Goal: Task Accomplishment & Management: Manage account settings

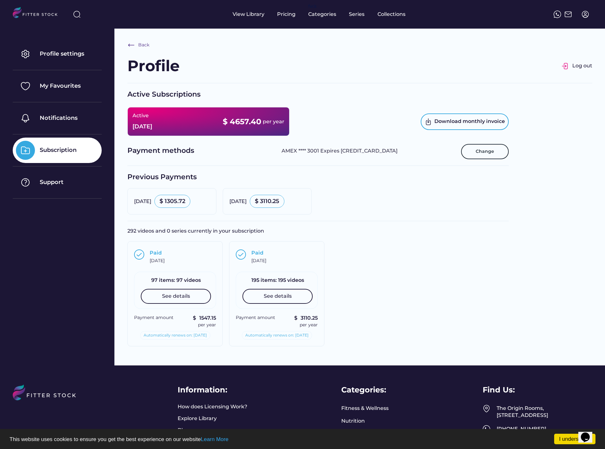
click at [319, 40] on div "Back Profile Log out Active Subscriptions Active Aug 14, 2026 $ 4657.40 per yea…" at bounding box center [359, 197] width 490 height 337
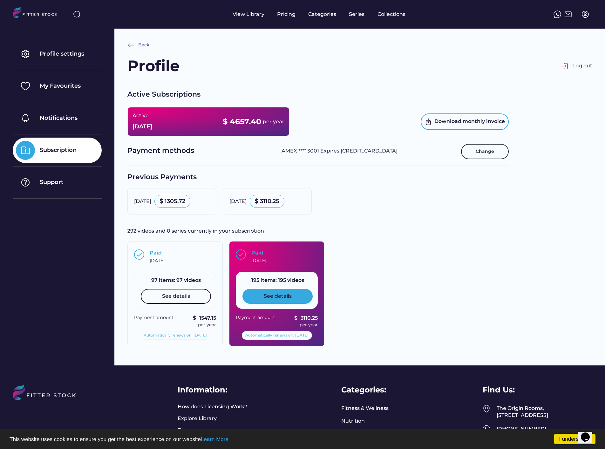
click at [284, 302] on div "See details" at bounding box center [277, 296] width 70 height 15
click at [273, 253] on div "Paid August 14, 2025" at bounding box center [283, 256] width 65 height 15
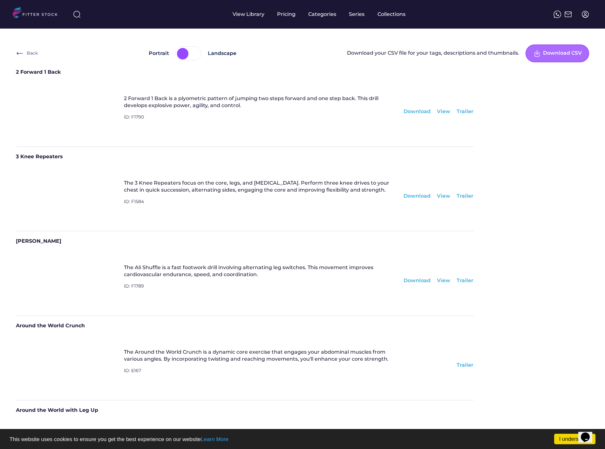
click at [554, 53] on div "Download CSV" at bounding box center [562, 54] width 39 height 8
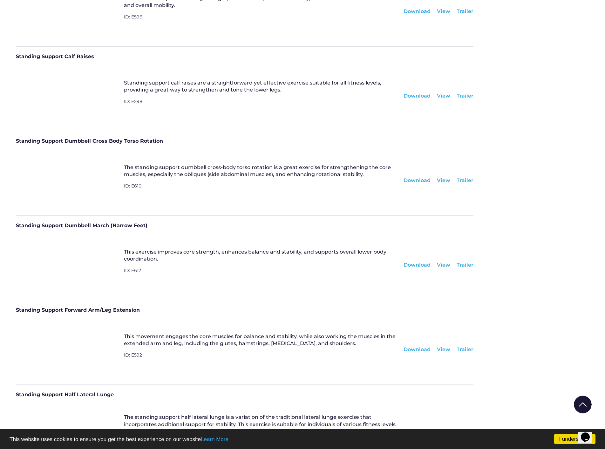
scroll to position [13544, 0]
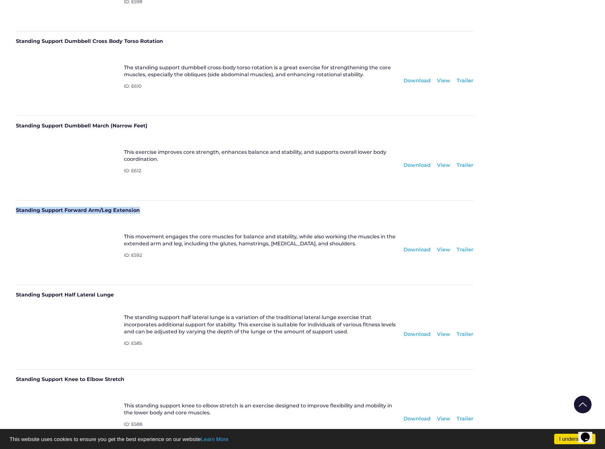
drag, startPoint x: 142, startPoint y: 210, endPoint x: 6, endPoint y: 211, distance: 135.6
copy div "Standing Support Forward Arm/Leg Extension"
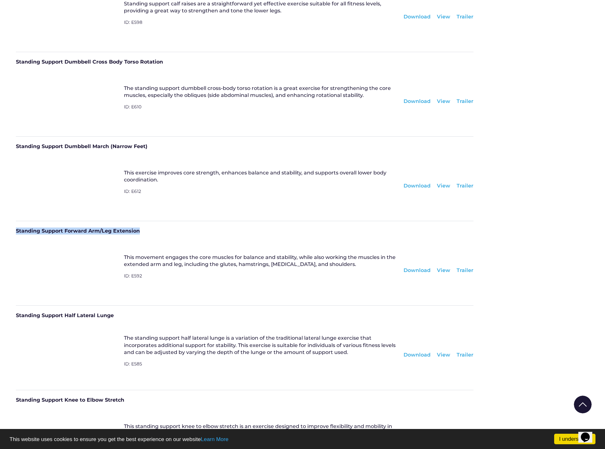
scroll to position [13524, 0]
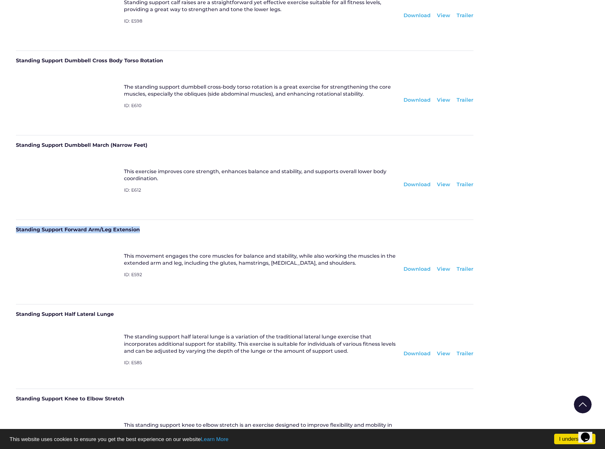
click at [128, 231] on div "Standing Support Forward Arm/Leg Extension" at bounding box center [244, 231] width 457 height 11
click at [132, 258] on div "This movement engages the core muscles for balance and stability, while also wo…" at bounding box center [260, 259] width 273 height 14
click at [73, 231] on div "Standing Support Forward Arm/Leg Extension" at bounding box center [244, 231] width 457 height 11
drag, startPoint x: 141, startPoint y: 230, endPoint x: 17, endPoint y: 231, distance: 123.2
click at [17, 231] on div "Standing Support Forward Arm/Leg Extension" at bounding box center [244, 231] width 457 height 11
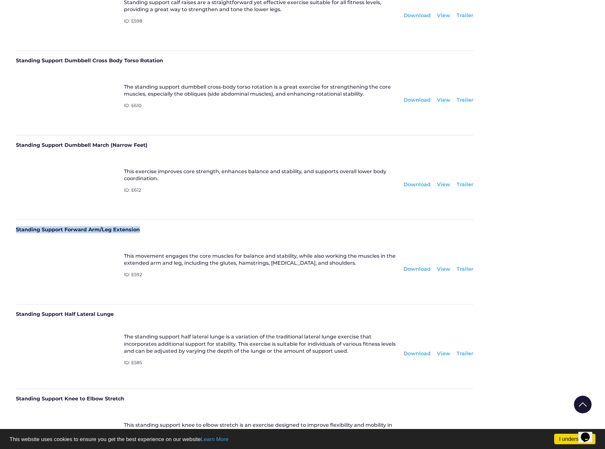
copy div "Standing Support Forward Arm/Leg Extension"
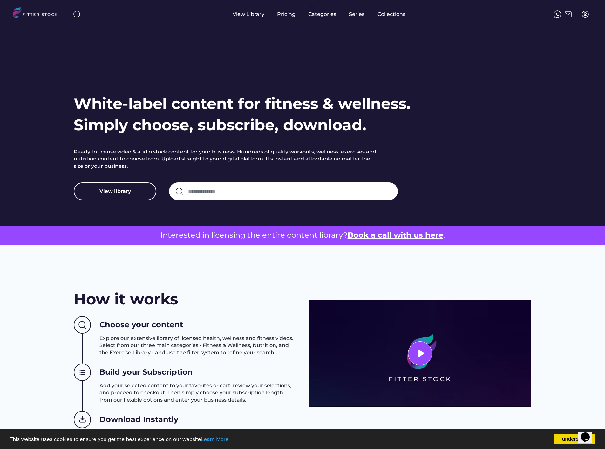
click at [586, 14] on img at bounding box center [585, 14] width 8 height 8
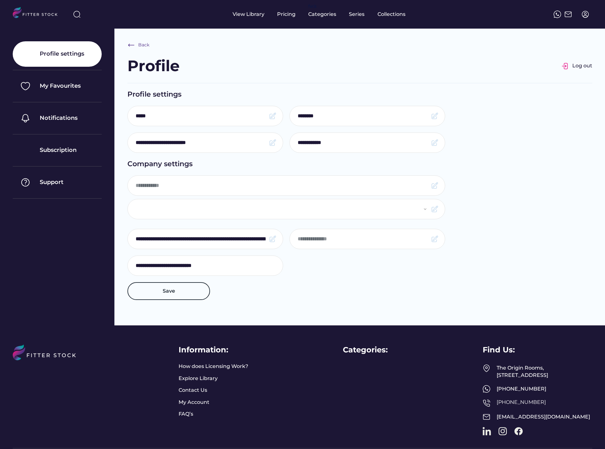
select select "**********"
type input "**********"
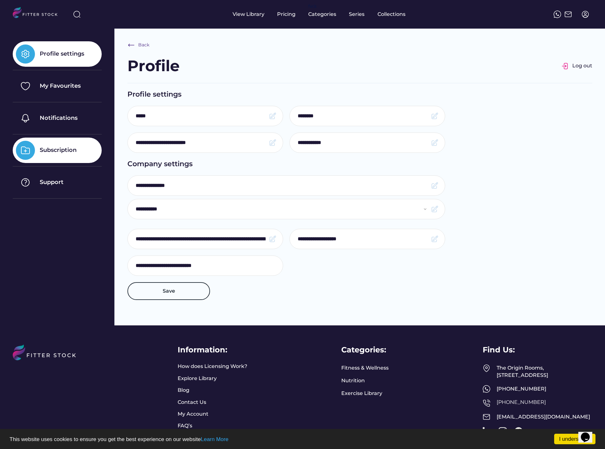
click at [59, 151] on div "Subscription" at bounding box center [58, 150] width 37 height 8
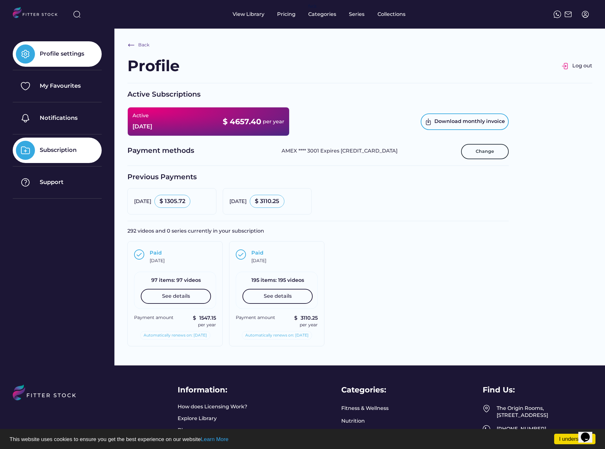
click at [64, 55] on div "Profile settings" at bounding box center [62, 54] width 44 height 8
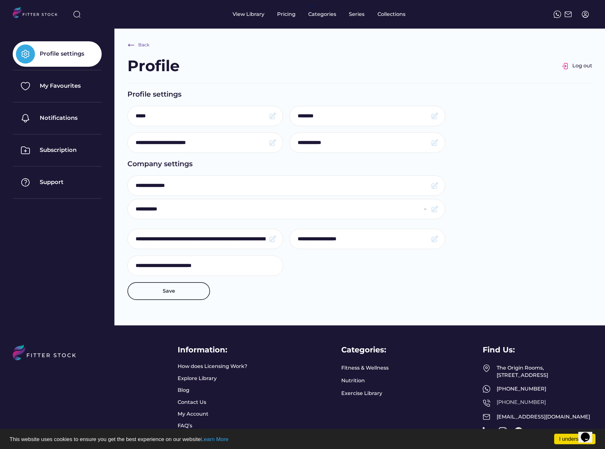
click at [268, 239] on div at bounding box center [205, 239] width 156 height 20
click at [270, 239] on img at bounding box center [273, 239] width 8 height 8
click at [234, 239] on input "input" at bounding box center [201, 238] width 130 height 13
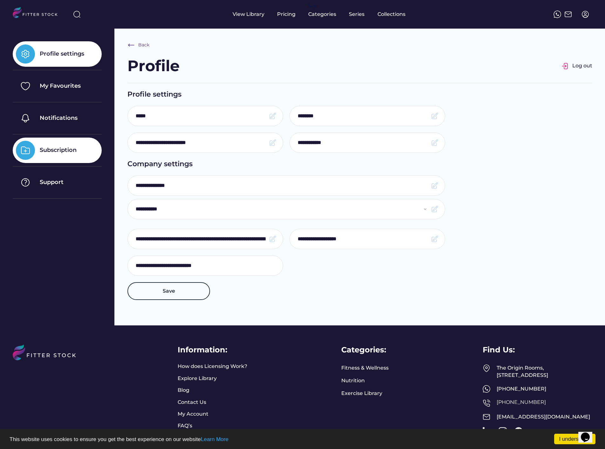
click at [57, 150] on div "Subscription" at bounding box center [58, 150] width 37 height 8
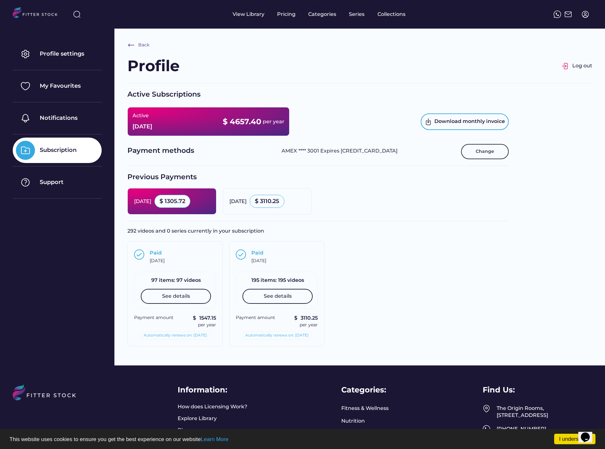
click at [185, 202] on div "$ 1305.72" at bounding box center [172, 201] width 26 height 8
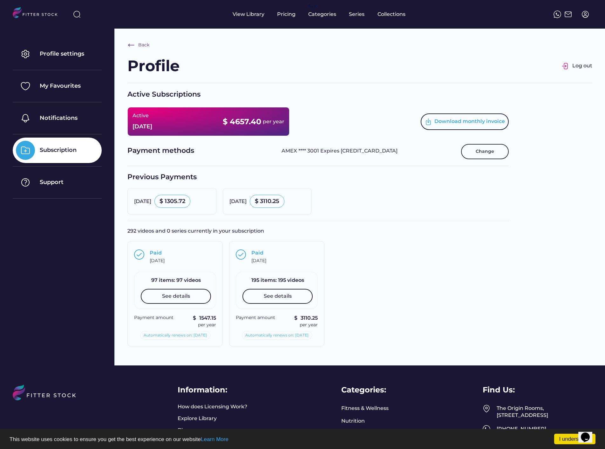
click at [474, 124] on div "Download monthly invoice" at bounding box center [469, 122] width 70 height 8
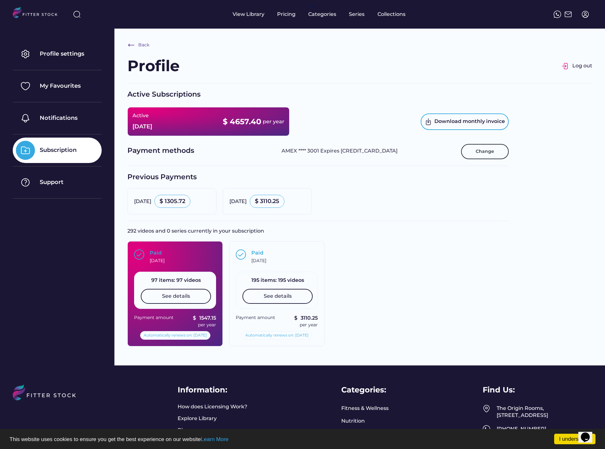
click at [196, 258] on div "Paid October 10, 2025" at bounding box center [182, 256] width 65 height 15
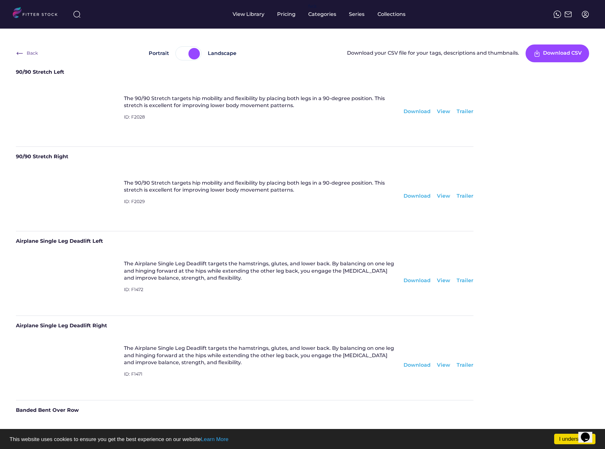
click at [186, 51] on div at bounding box center [182, 53] width 11 height 11
click at [189, 52] on div at bounding box center [193, 53] width 11 height 11
click at [381, 113] on div "The 90/90 Stretch targets hip mobility and flexibility by placing both legs in …" at bounding box center [260, 111] width 273 height 33
